Goal: Information Seeking & Learning: Learn about a topic

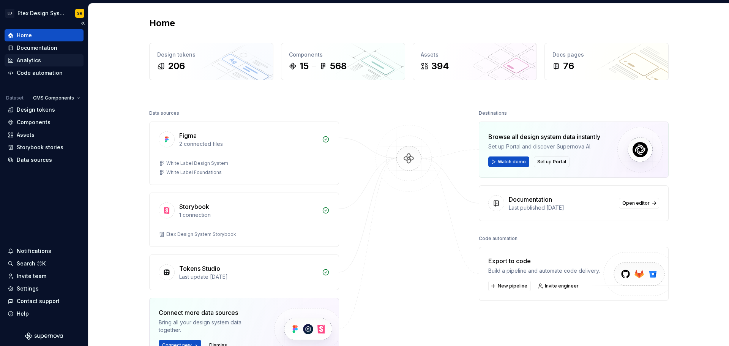
click at [26, 59] on div "Analytics" at bounding box center [29, 61] width 24 height 8
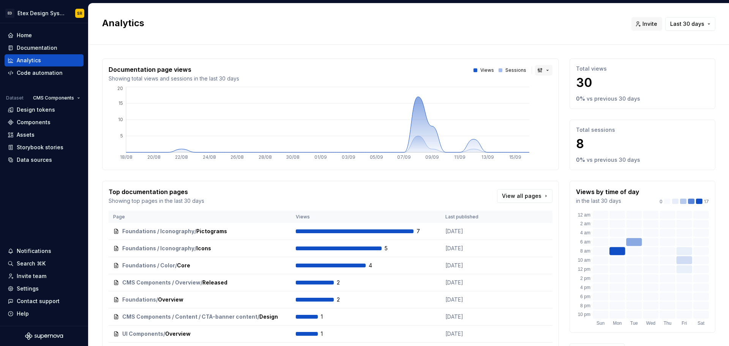
click at [545, 68] on button "button" at bounding box center [543, 70] width 17 height 11
click at [384, 37] on html "ED Etex Design System SR Home Documentation Analytics Code automation Dataset C…" at bounding box center [364, 173] width 729 height 346
click at [419, 99] on icon at bounding box center [327, 124] width 403 height 55
click at [39, 154] on div "Data sources" at bounding box center [44, 160] width 79 height 12
click at [40, 149] on div "Storybook stories" at bounding box center [40, 147] width 47 height 8
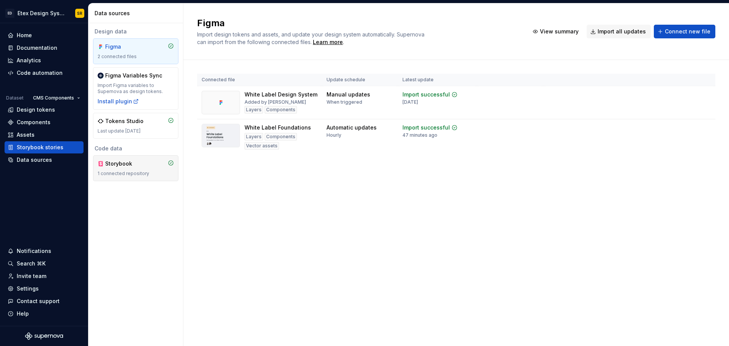
click at [143, 164] on div "Storybook" at bounding box center [136, 164] width 76 height 8
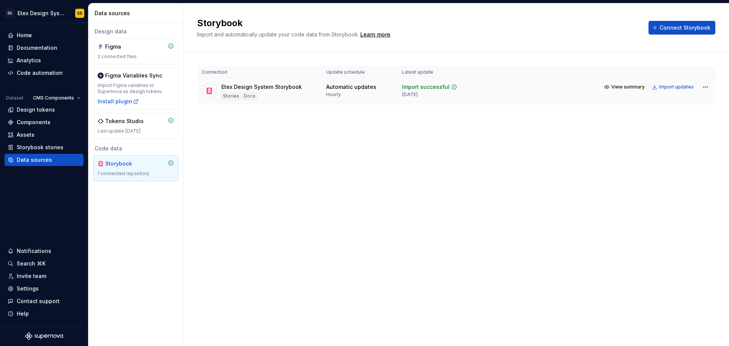
click at [681, 89] on div "Import updates" at bounding box center [676, 87] width 35 height 6
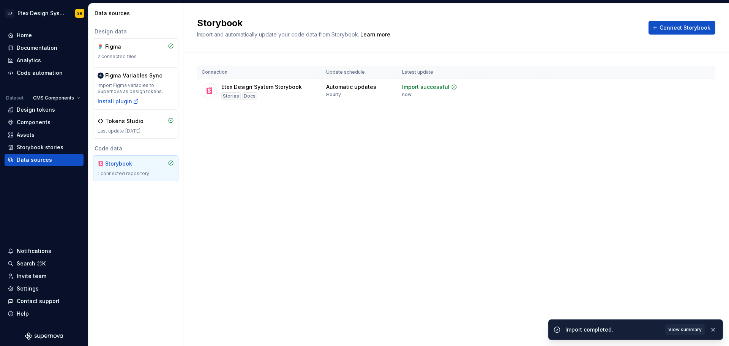
click at [331, 133] on div "Connection Update schedule Latest update Etex Design System Storybook Stories D…" at bounding box center [456, 92] width 518 height 81
drag, startPoint x: 383, startPoint y: 271, endPoint x: 373, endPoint y: 258, distance: 16.0
click at [382, 269] on div "Storybook Import and automatically update your code data from Storybook. Learn …" at bounding box center [455, 174] width 545 height 342
click at [680, 334] on button "View summary" at bounding box center [685, 329] width 40 height 11
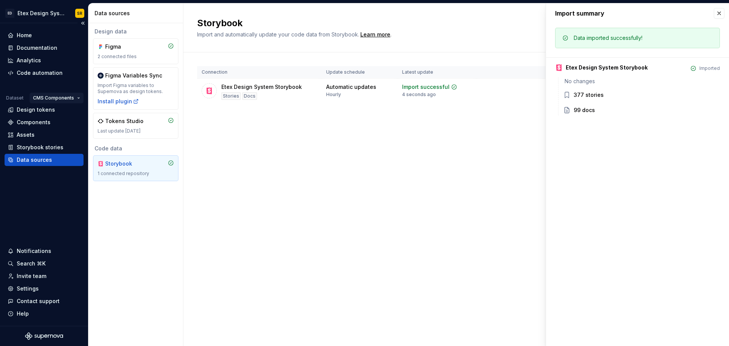
click at [61, 97] on html "ED Etex Design System SR Home Documentation Analytics Code automation Dataset C…" at bounding box center [364, 173] width 729 height 346
click at [318, 157] on html "ED Etex Design System SR Home Documentation Analytics Code automation Dataset C…" at bounding box center [364, 173] width 729 height 346
click at [717, 10] on button "button" at bounding box center [719, 13] width 11 height 11
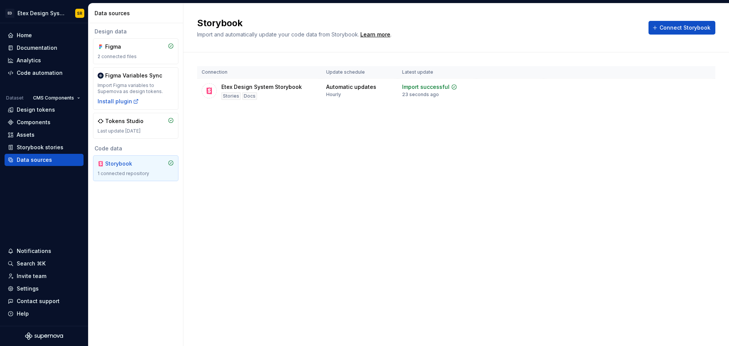
click at [364, 153] on div "Storybook Import and automatically update your code data from Storybook. Learn …" at bounding box center [455, 174] width 545 height 342
click at [33, 51] on div "Documentation" at bounding box center [44, 48] width 79 height 12
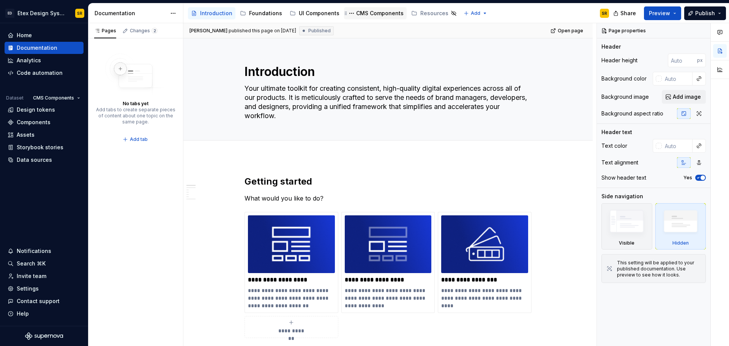
click at [372, 11] on div "CMS Components" at bounding box center [379, 13] width 47 height 8
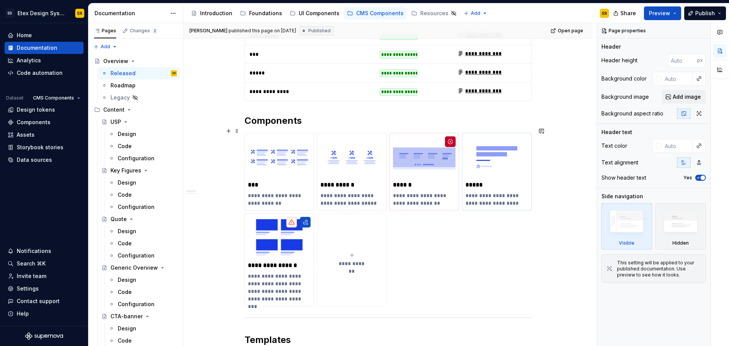
scroll to position [342, 0]
click at [424, 180] on p "******" at bounding box center [424, 184] width 63 height 8
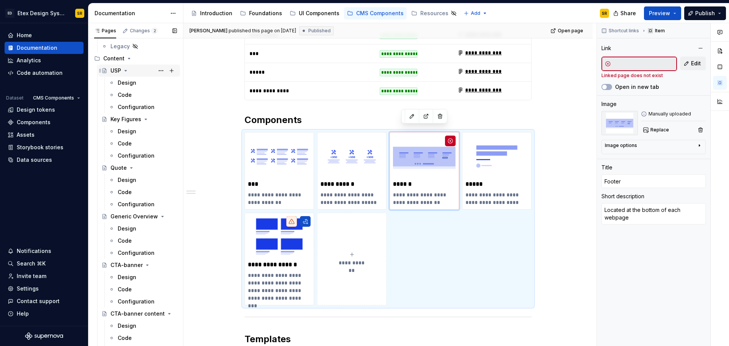
scroll to position [38, 0]
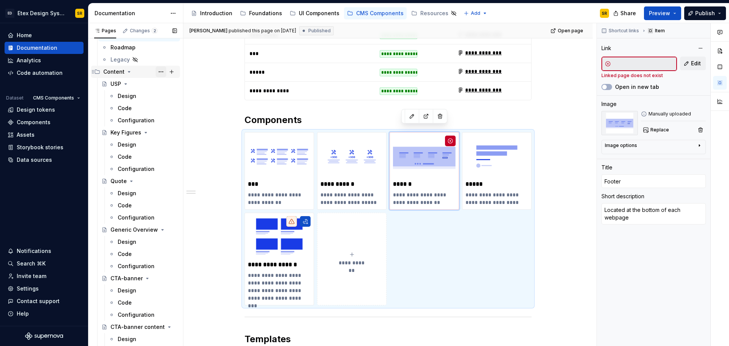
click at [158, 70] on button "Page tree" at bounding box center [161, 71] width 11 height 11
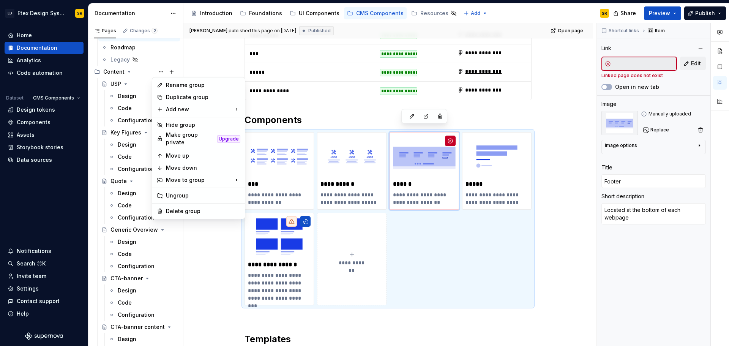
click at [198, 263] on html "ED Etex Design System SR Home Documentation Analytics Code automation Dataset C…" at bounding box center [364, 173] width 729 height 346
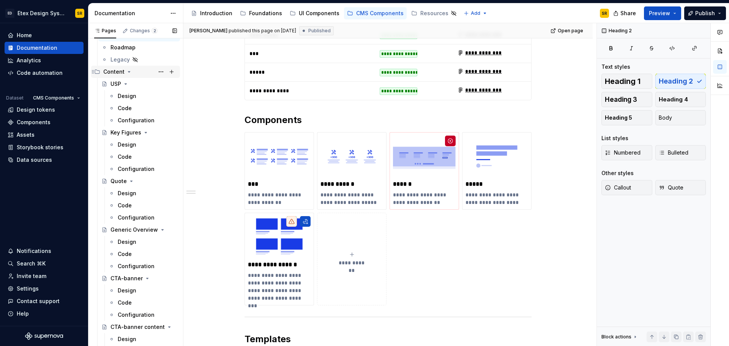
click at [127, 74] on icon "Page tree" at bounding box center [129, 72] width 6 height 6
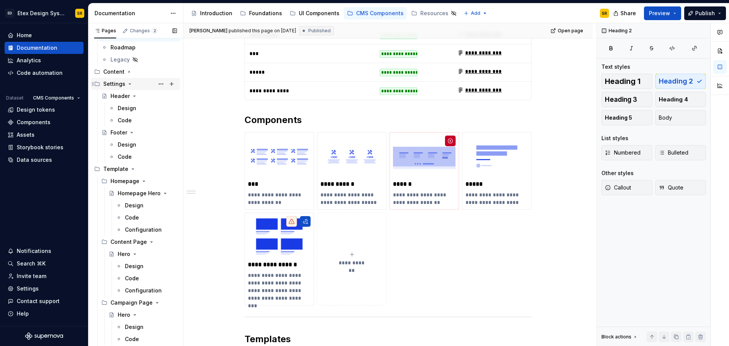
click at [128, 82] on icon "Page tree" at bounding box center [130, 84] width 6 height 6
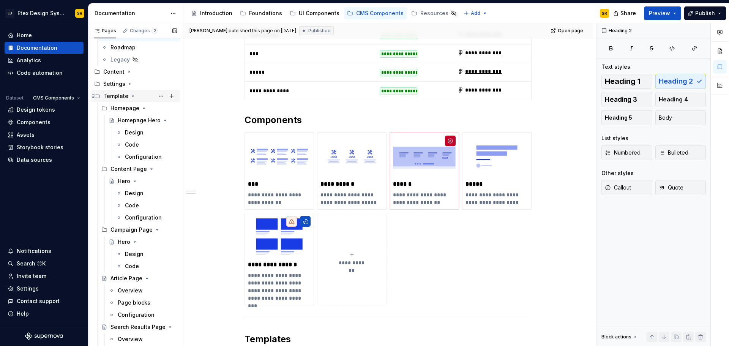
click at [130, 98] on icon "Page tree" at bounding box center [133, 96] width 6 height 6
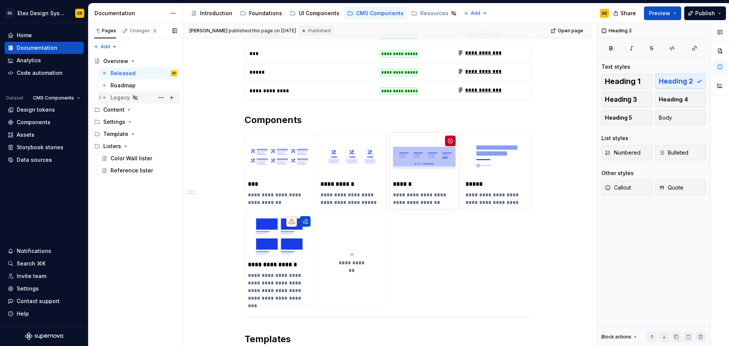
scroll to position [0, 0]
click at [124, 144] on icon "Page tree" at bounding box center [126, 146] width 6 height 6
click at [126, 110] on icon "Page tree" at bounding box center [129, 110] width 6 height 6
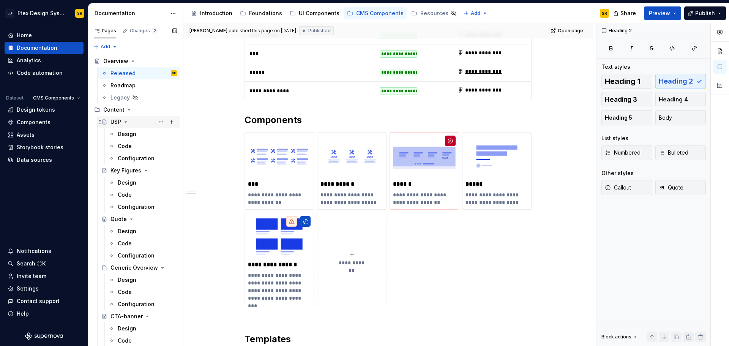
click at [126, 119] on icon "Page tree" at bounding box center [126, 122] width 6 height 6
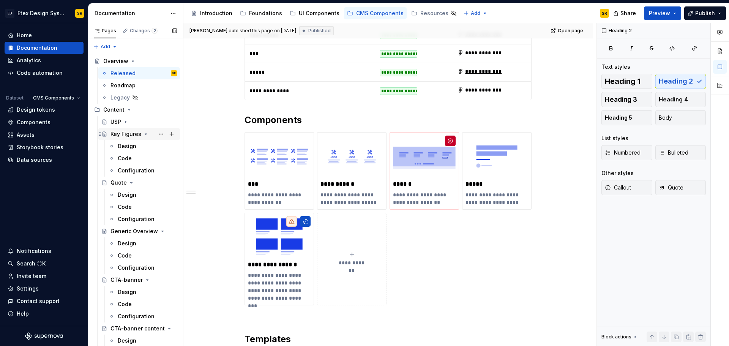
click at [147, 132] on icon "Page tree" at bounding box center [146, 134] width 6 height 6
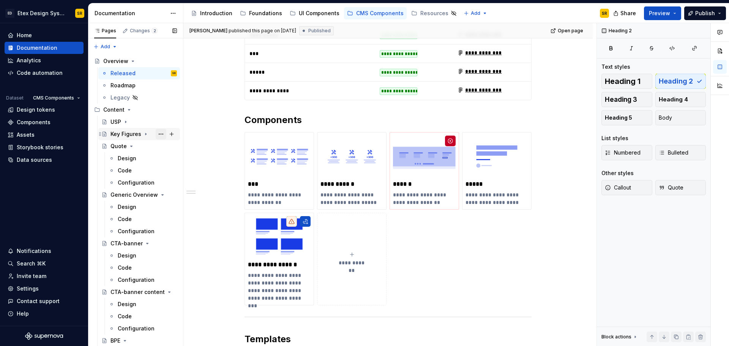
click at [156, 132] on button "Page tree" at bounding box center [161, 134] width 11 height 11
click at [197, 123] on html "ED Etex Design System SR Home Documentation Analytics Code automation Dataset C…" at bounding box center [364, 173] width 729 height 346
click at [150, 194] on icon "Page tree" at bounding box center [151, 194] width 2 height 1
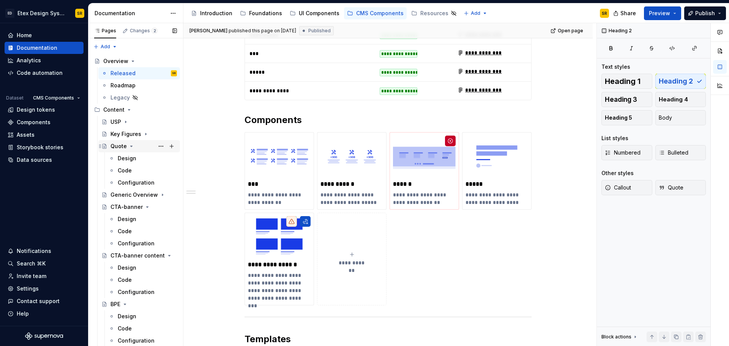
click at [133, 147] on icon "Page tree" at bounding box center [131, 146] width 6 height 6
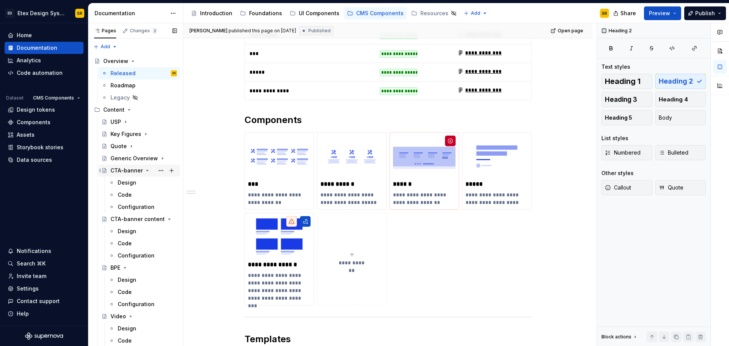
click at [145, 172] on icon "Page tree" at bounding box center [147, 170] width 6 height 6
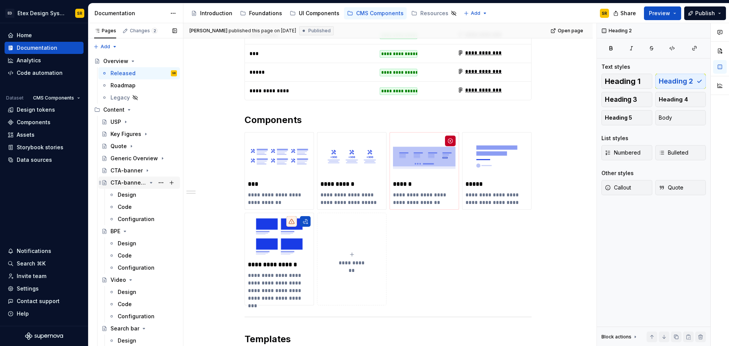
click at [148, 184] on icon "Page tree" at bounding box center [151, 183] width 6 height 6
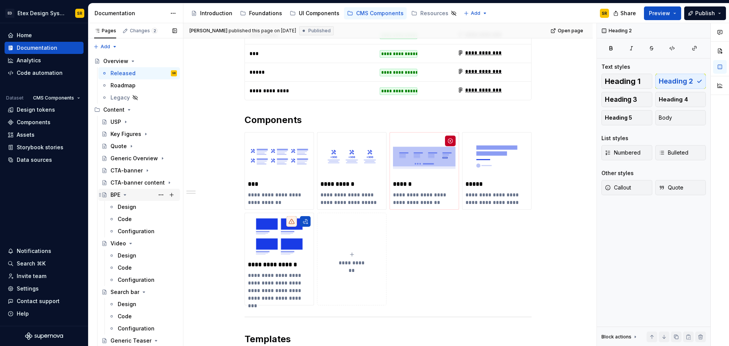
click at [124, 194] on icon "Page tree" at bounding box center [125, 195] width 6 height 6
click at [129, 209] on icon "Page tree" at bounding box center [131, 207] width 6 height 6
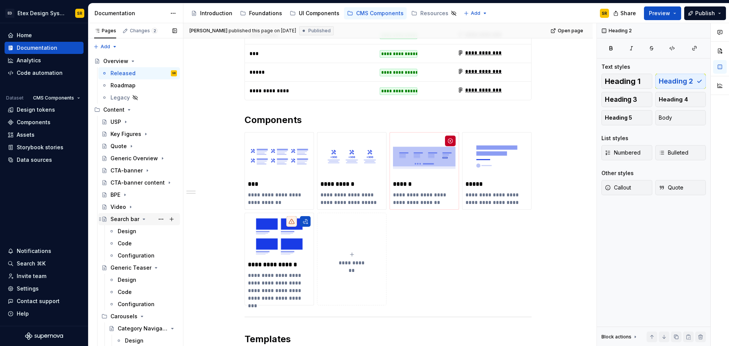
click at [137, 222] on div "Search bar" at bounding box center [124, 219] width 29 height 8
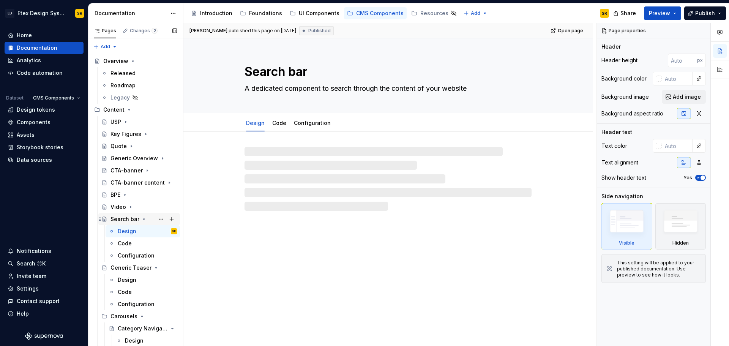
click at [139, 219] on div "Search bar" at bounding box center [143, 219] width 66 height 11
click at [141, 218] on icon "Page tree" at bounding box center [144, 219] width 6 height 6
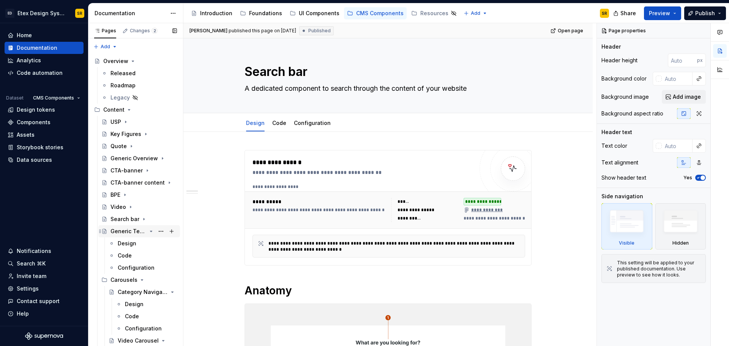
click at [148, 232] on icon "Page tree" at bounding box center [151, 231] width 6 height 6
click at [148, 256] on icon "Page tree" at bounding box center [151, 255] width 6 height 6
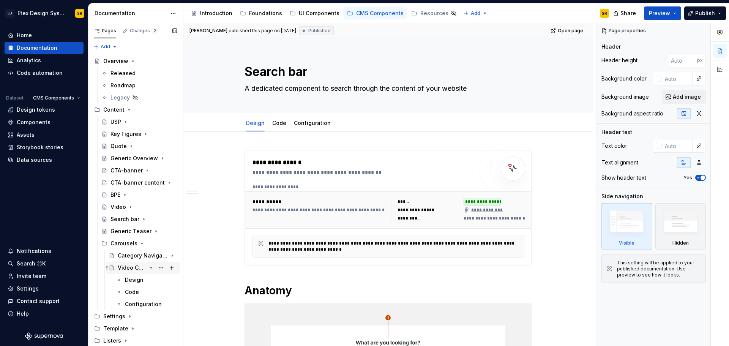
click at [152, 268] on icon "Page tree" at bounding box center [151, 268] width 6 height 6
click at [143, 243] on icon "Page tree" at bounding box center [142, 243] width 6 height 6
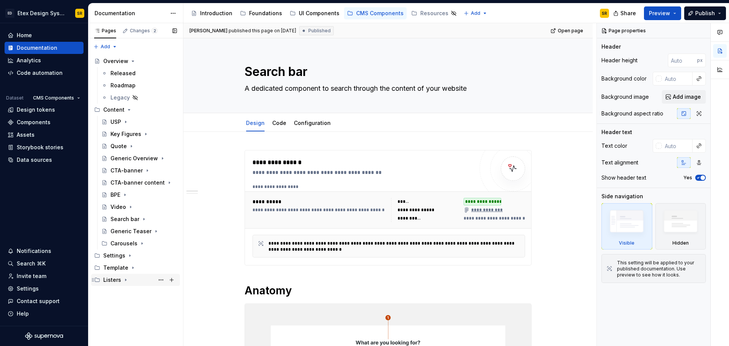
click at [125, 280] on icon "Page tree" at bounding box center [126, 280] width 6 height 6
click at [123, 281] on icon "Page tree" at bounding box center [126, 280] width 6 height 6
click at [307, 126] on link "Configuration" at bounding box center [312, 123] width 37 height 6
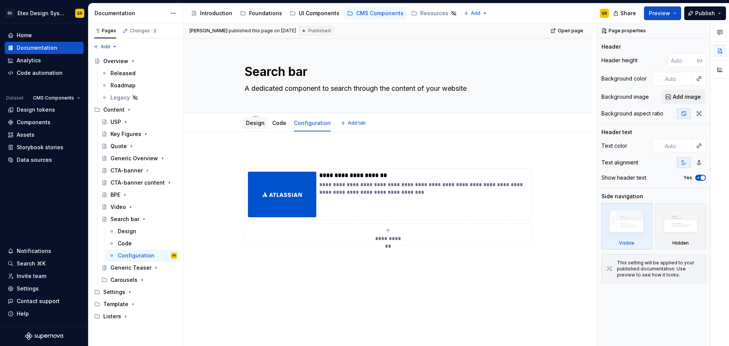
click at [248, 128] on div "Design" at bounding box center [255, 123] width 25 height 12
click at [251, 120] on link "Design" at bounding box center [255, 123] width 19 height 6
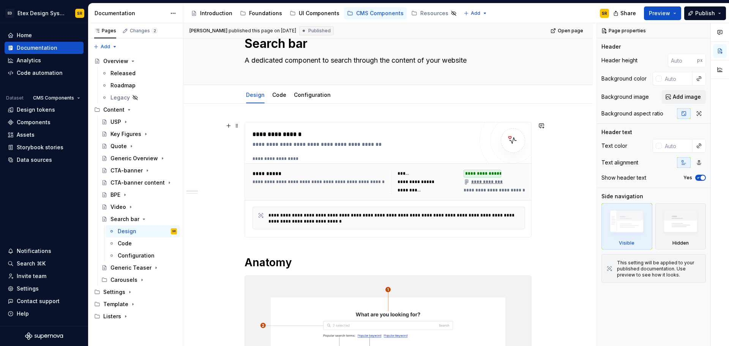
scroll to position [76, 0]
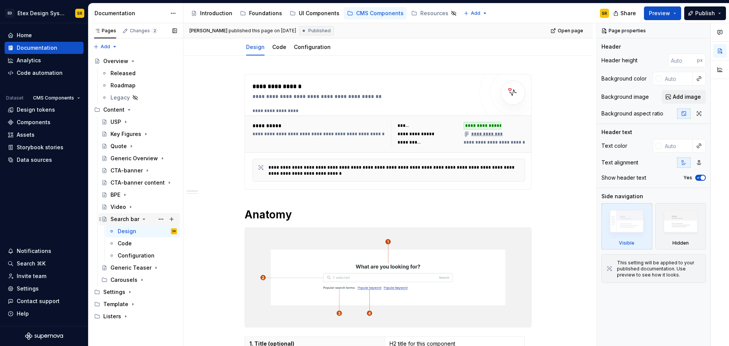
click at [141, 217] on icon "Page tree" at bounding box center [144, 219] width 6 height 6
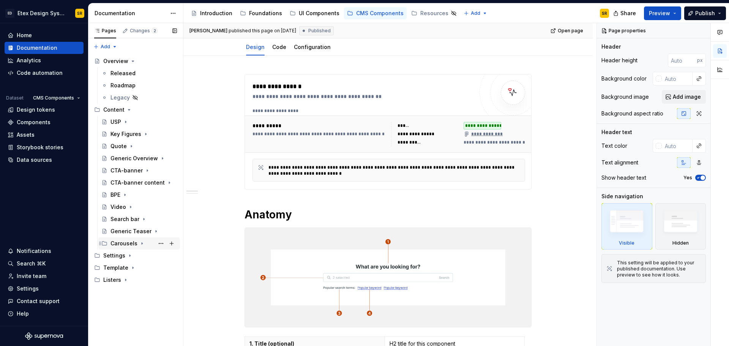
click at [142, 243] on icon "Page tree" at bounding box center [142, 244] width 1 height 2
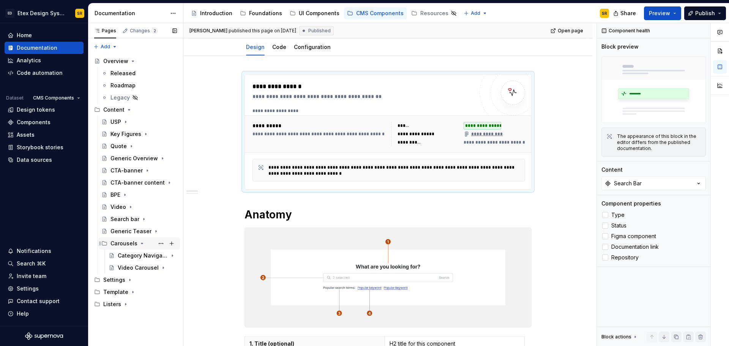
click at [139, 241] on icon "Page tree" at bounding box center [142, 243] width 6 height 6
click at [678, 15] on button "Preview" at bounding box center [662, 13] width 37 height 14
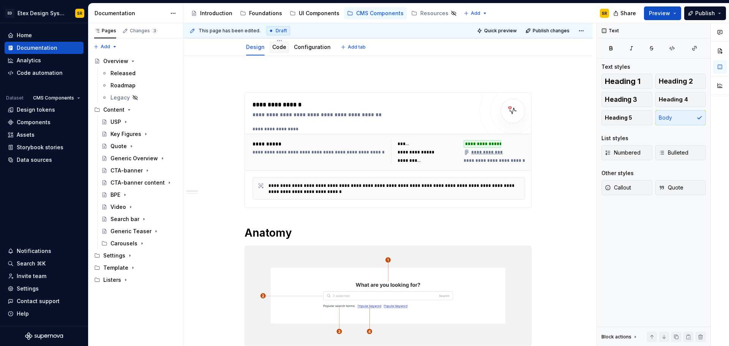
click at [285, 49] on link "Code" at bounding box center [279, 47] width 14 height 6
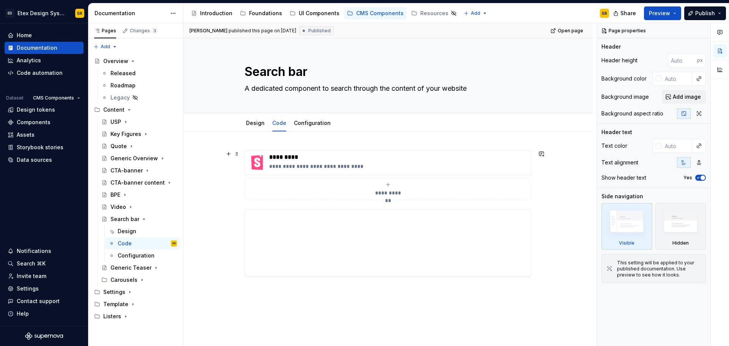
click at [559, 155] on div "**********" at bounding box center [387, 270] width 409 height 276
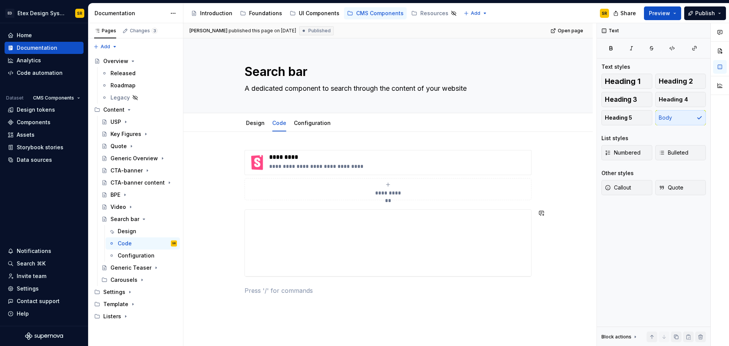
click at [295, 280] on div "**********" at bounding box center [387, 222] width 287 height 145
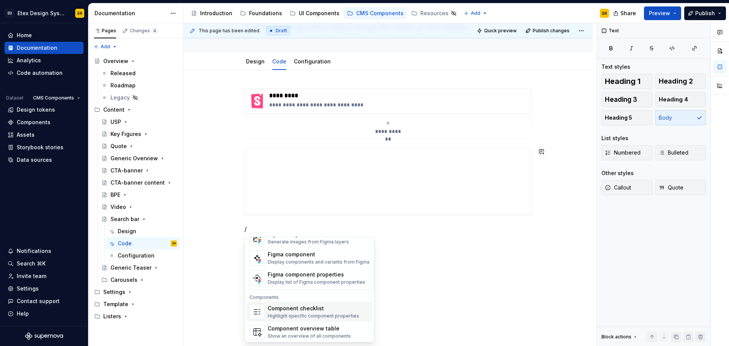
scroll to position [756, 0]
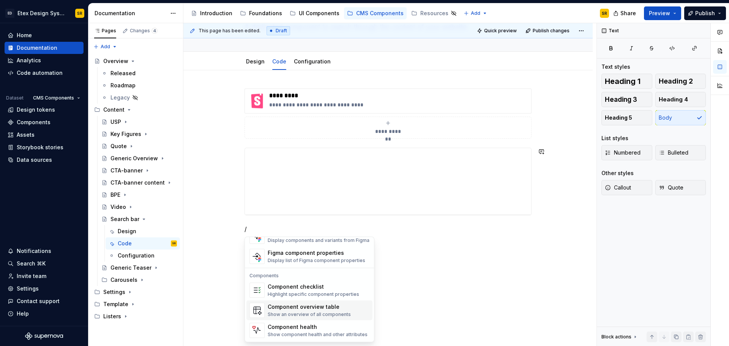
click at [319, 307] on div "Component overview table" at bounding box center [309, 307] width 83 height 8
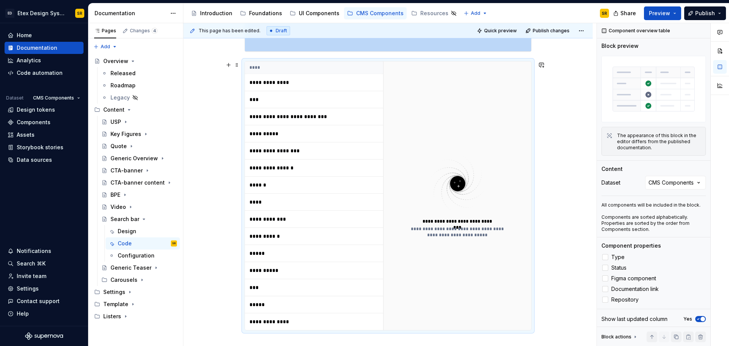
scroll to position [225, 0]
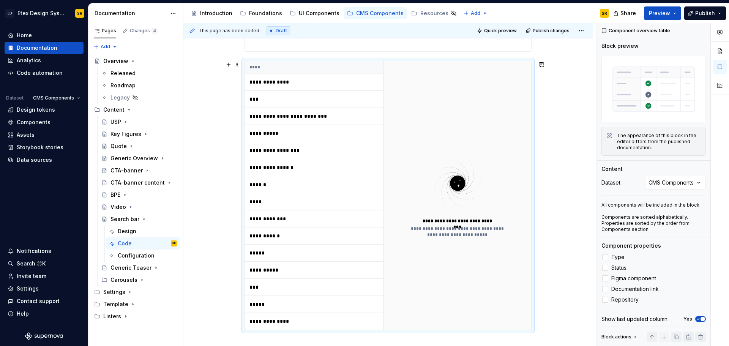
click at [416, 134] on div "**********" at bounding box center [457, 195] width 148 height 268
click at [634, 335] on icon at bounding box center [635, 337] width 6 height 6
click at [558, 175] on div "**********" at bounding box center [387, 175] width 409 height 536
click at [496, 88] on div "**********" at bounding box center [457, 195] width 148 height 268
drag, startPoint x: 496, startPoint y: 88, endPoint x: 237, endPoint y: 80, distance: 259.0
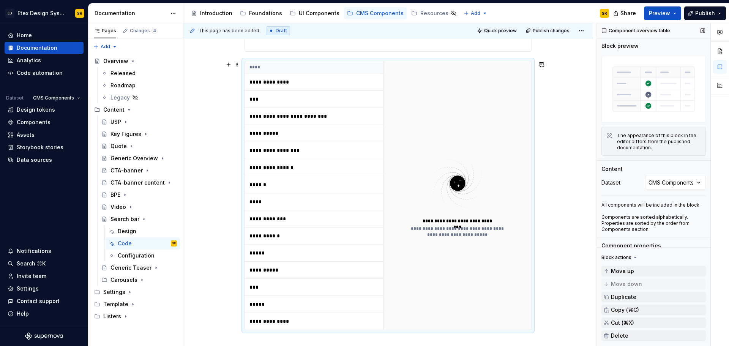
click at [238, 80] on div "**********" at bounding box center [387, 175] width 409 height 536
click at [238, 61] on span at bounding box center [237, 64] width 6 height 11
click at [253, 126] on div "Delete" at bounding box center [268, 132] width 65 height 12
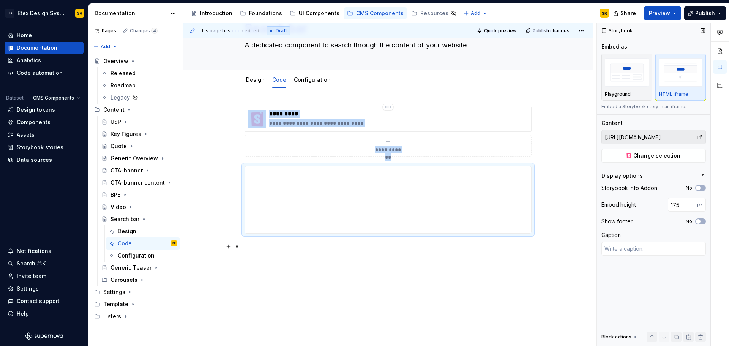
scroll to position [0, 0]
click at [307, 254] on div "**********" at bounding box center [387, 217] width 409 height 258
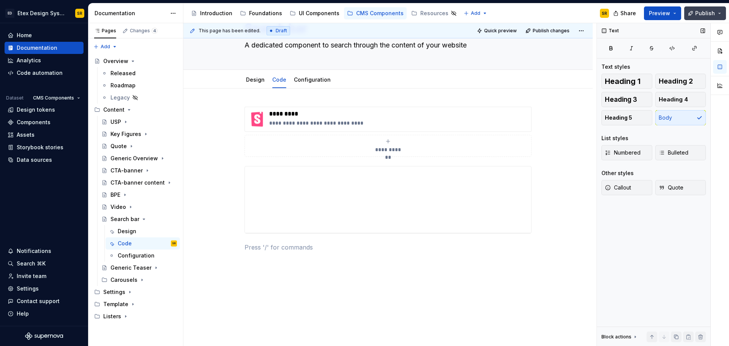
click at [706, 14] on span "Publish" at bounding box center [705, 13] width 20 height 8
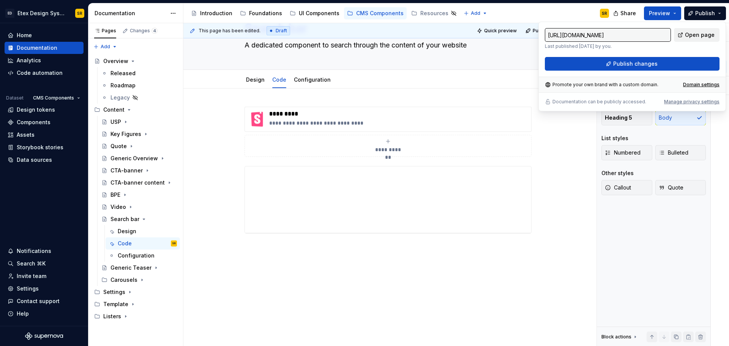
click at [703, 39] on link "Open page" at bounding box center [697, 35] width 46 height 14
click at [143, 219] on icon "Page tree" at bounding box center [144, 219] width 2 height 1
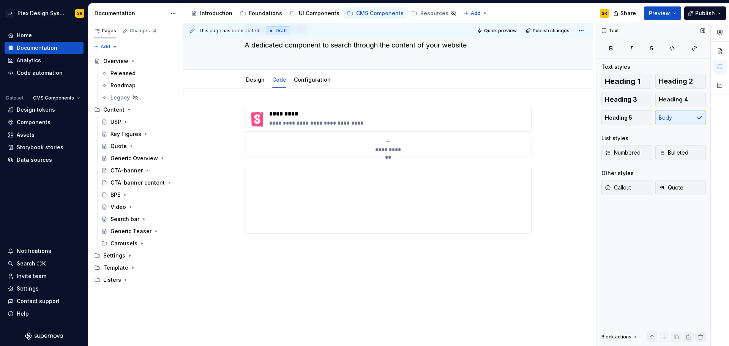
type textarea "*"
